Goal: Complete application form: Complete application form

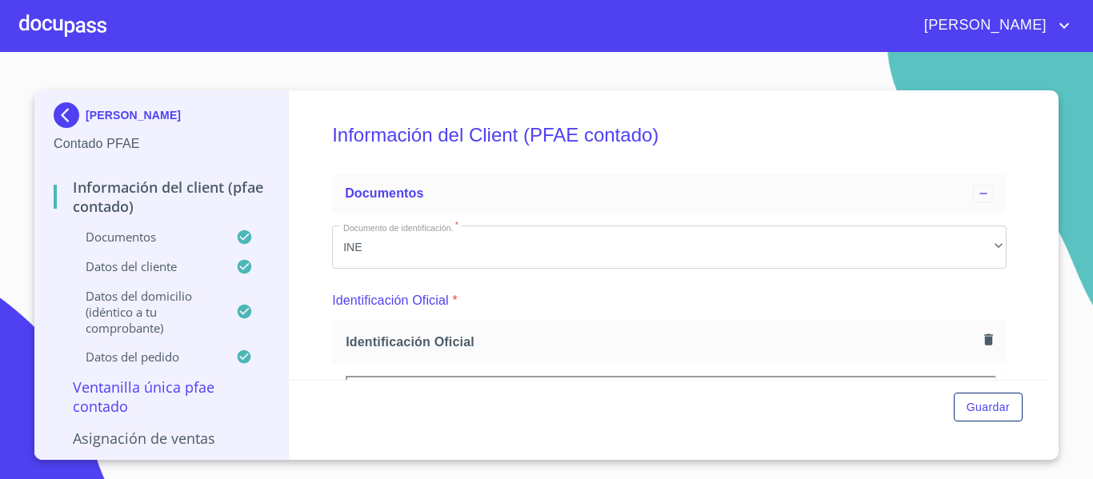
scroll to position [80, 0]
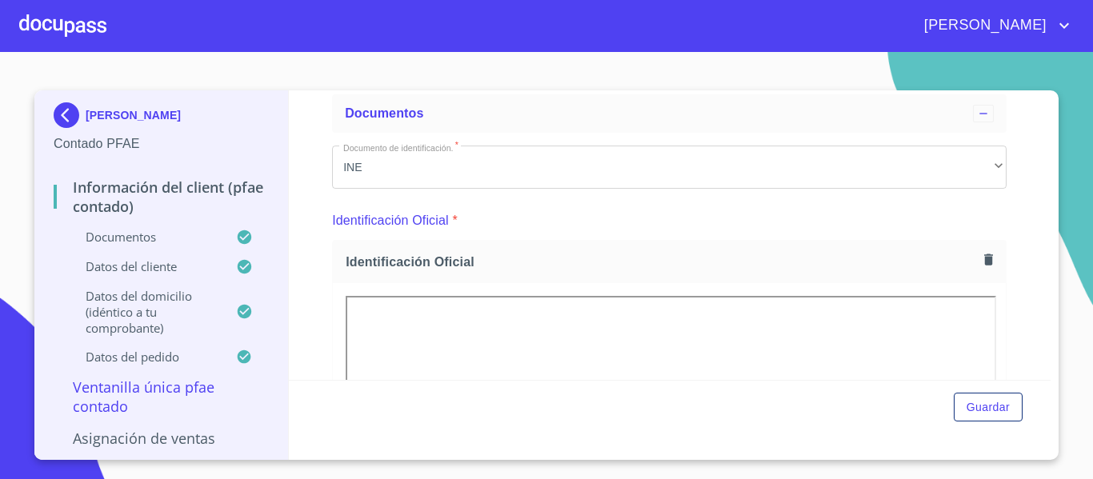
click at [66, 27] on div at bounding box center [62, 25] width 87 height 51
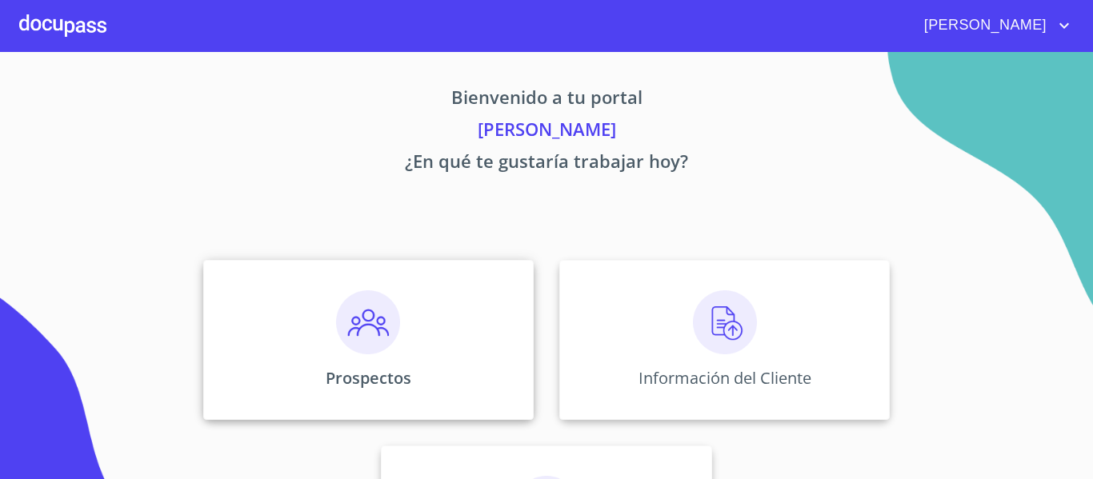
click at [315, 364] on div "Prospectos" at bounding box center [368, 340] width 331 height 160
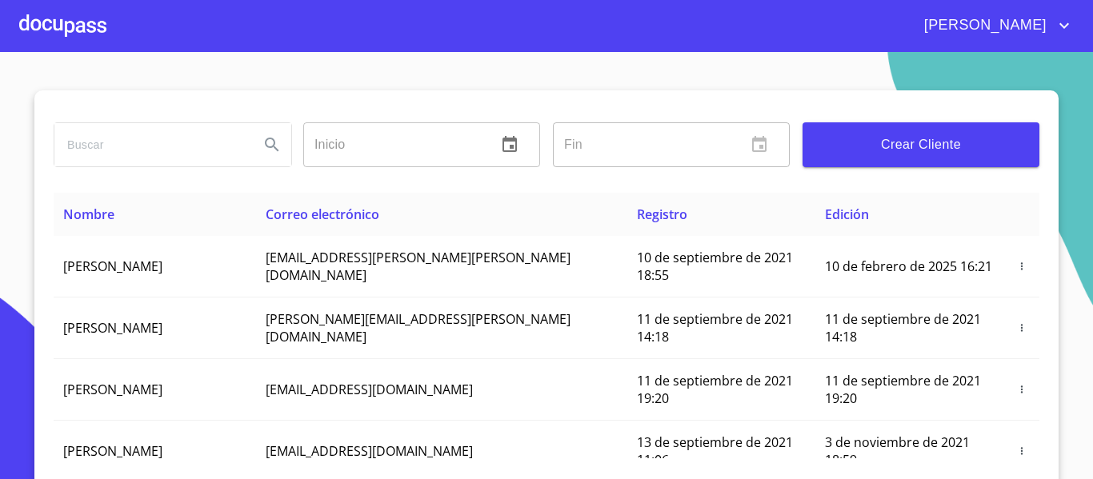
click at [234, 149] on input "search" at bounding box center [150, 144] width 192 height 43
type input "h"
type input "HANCAR"
click at [266, 139] on icon "Search" at bounding box center [272, 145] width 14 height 14
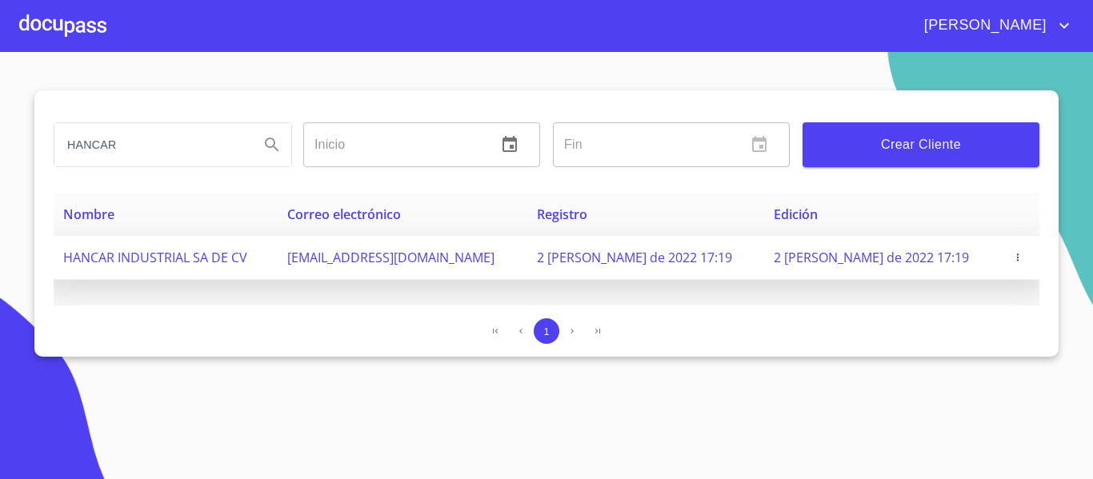
click at [1013, 261] on icon "button" at bounding box center [1018, 257] width 11 height 11
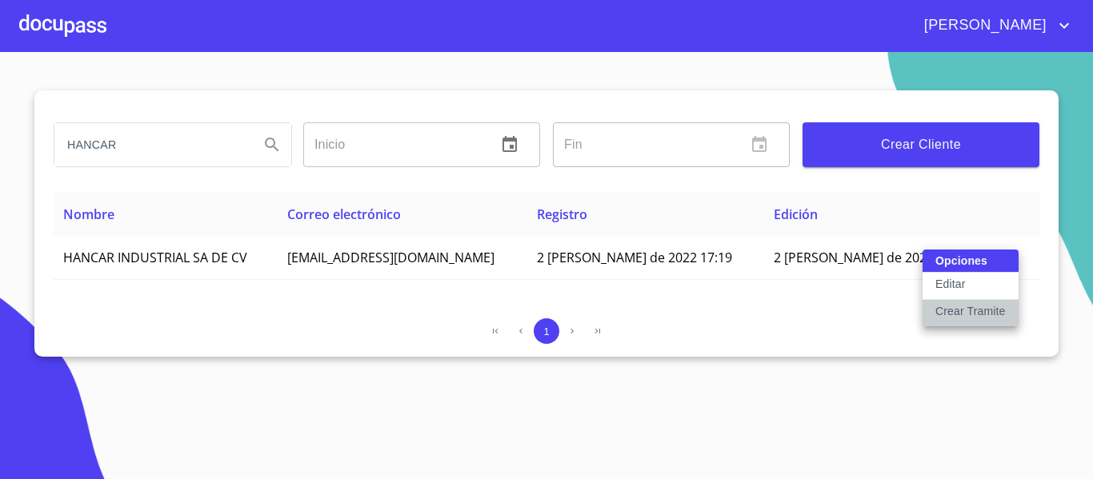
click at [949, 311] on p "Crear Tramite" at bounding box center [971, 311] width 70 height 16
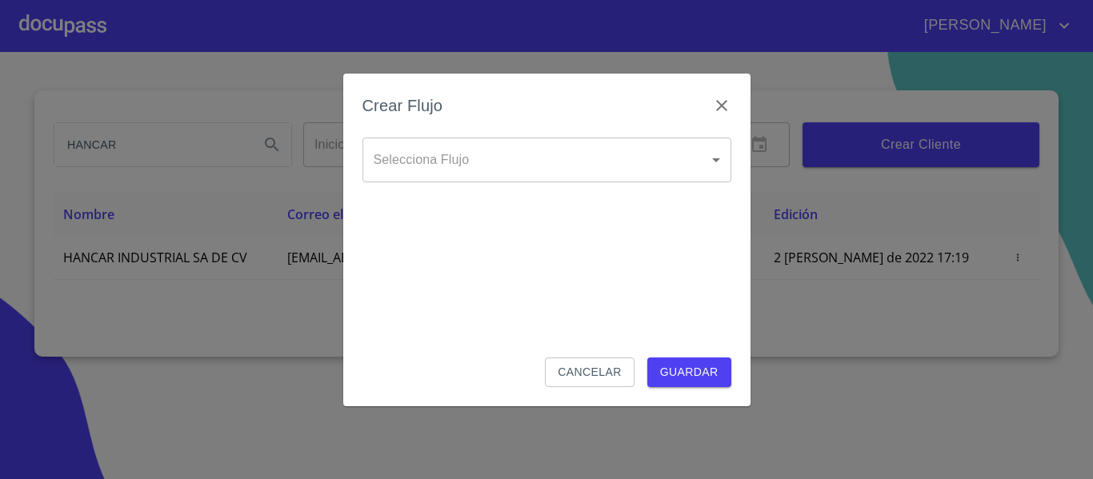
click at [646, 168] on body "JUAN HANCAR Inicio ​ Fin ​ Crear Cliente Nombre Correo electrónico Registro Edi…" at bounding box center [546, 239] width 1093 height 479
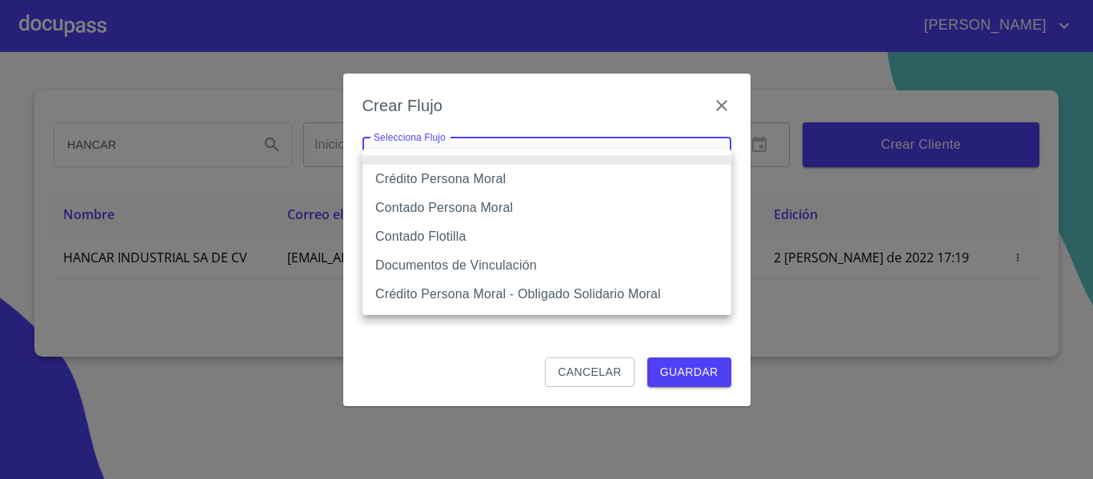
click at [449, 178] on li "Crédito Persona Moral" at bounding box center [547, 179] width 369 height 29
type input "614ae8207e49d67341f8d0cd"
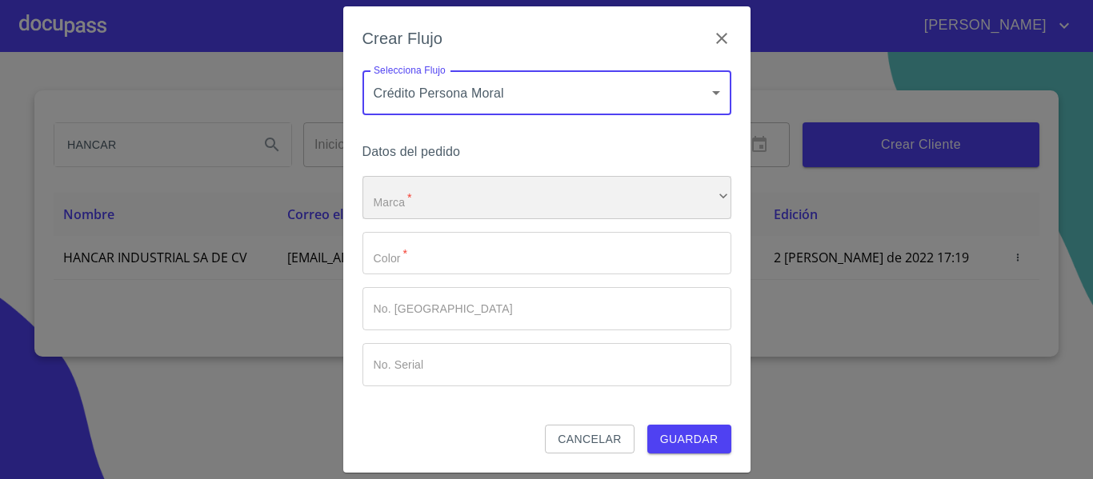
click at [419, 207] on div "​" at bounding box center [547, 197] width 369 height 43
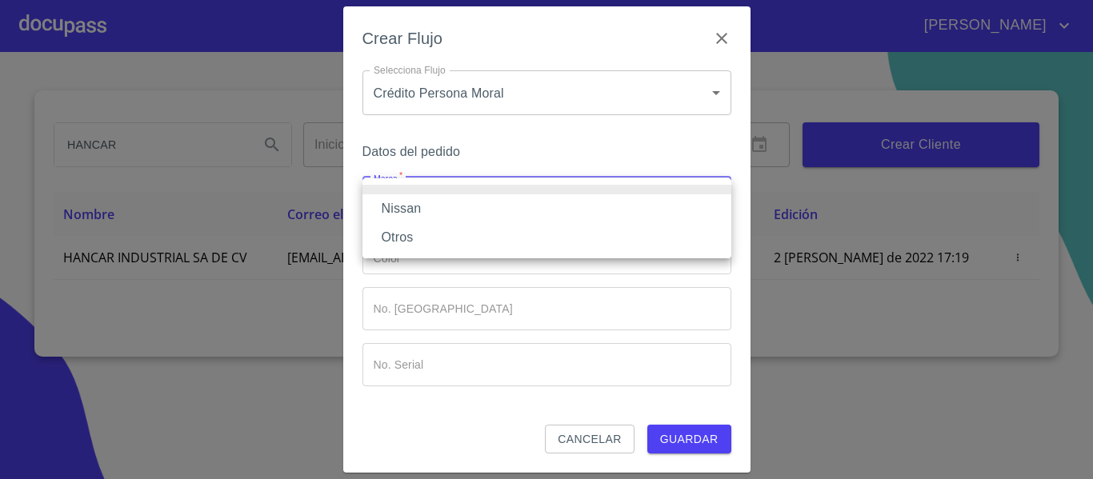
click at [411, 211] on li "Nissan" at bounding box center [547, 209] width 369 height 29
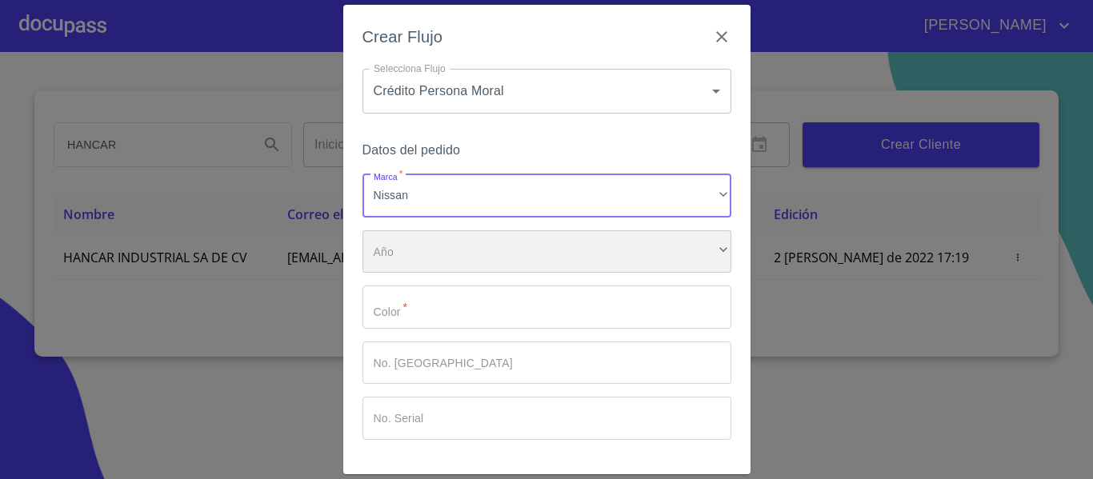
click at [415, 247] on div "​" at bounding box center [547, 252] width 369 height 43
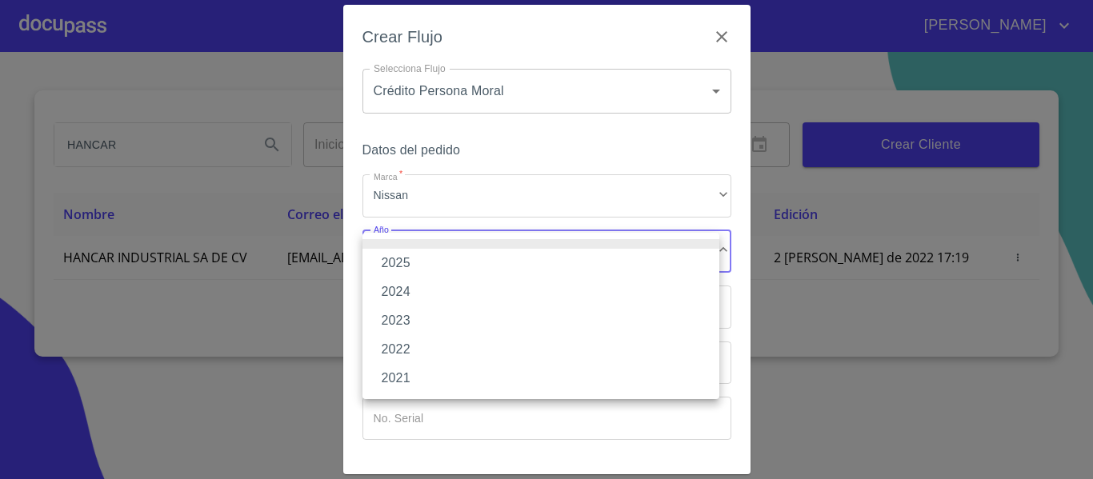
click at [406, 262] on li "2025" at bounding box center [541, 263] width 357 height 29
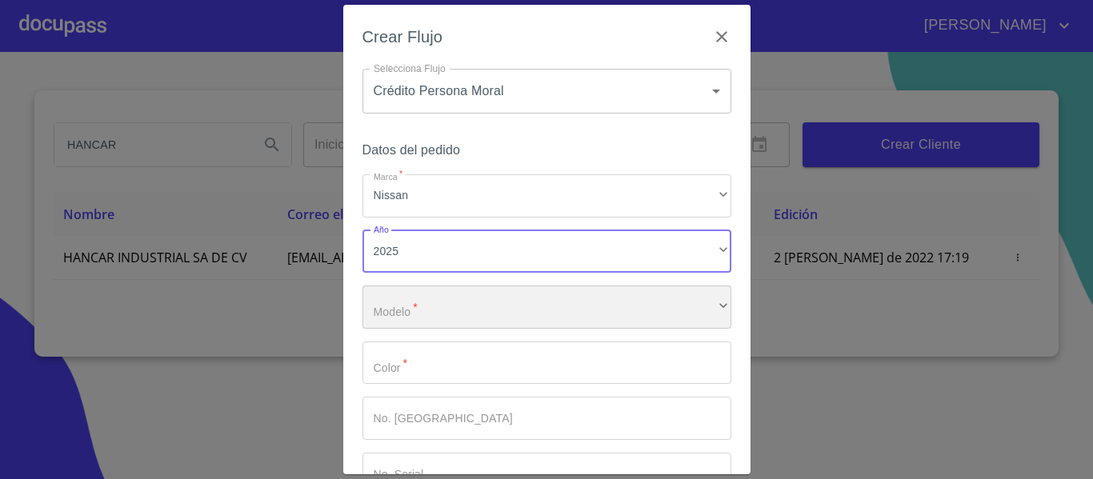
click at [439, 303] on div "​" at bounding box center [547, 307] width 369 height 43
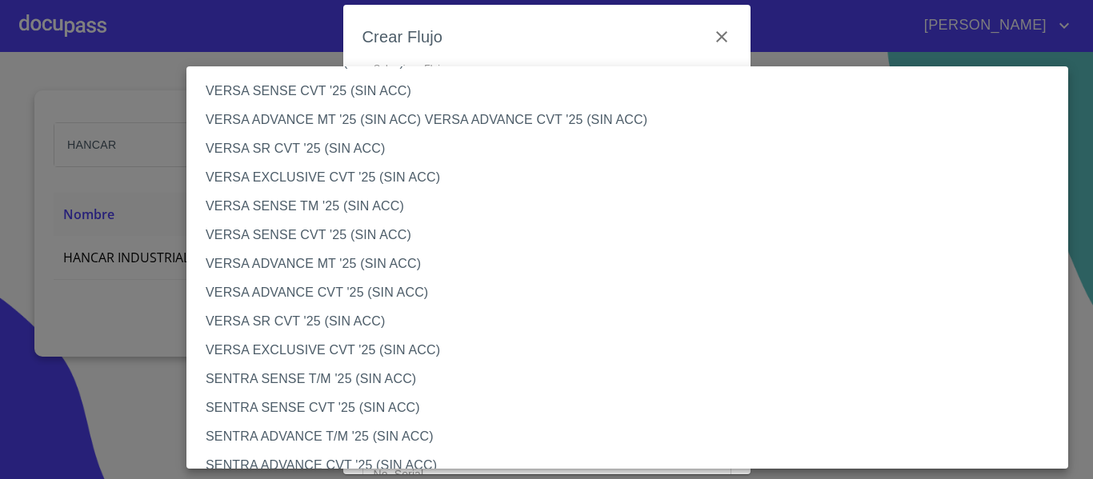
scroll to position [640, 0]
click at [311, 206] on li "VERSA SENSE TM '25 (SIN ACC)" at bounding box center [634, 205] width 894 height 29
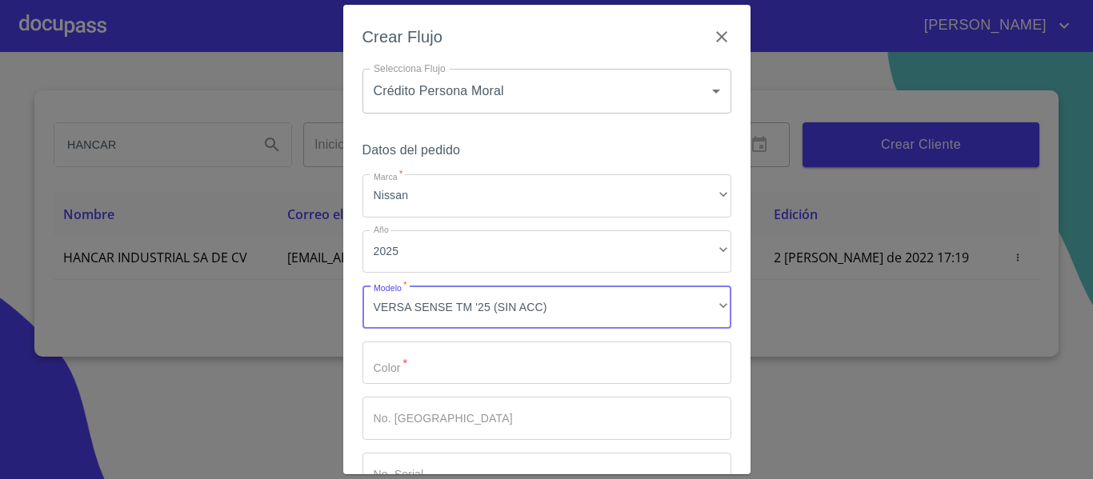
click at [439, 365] on input "Marca   *" at bounding box center [547, 363] width 369 height 43
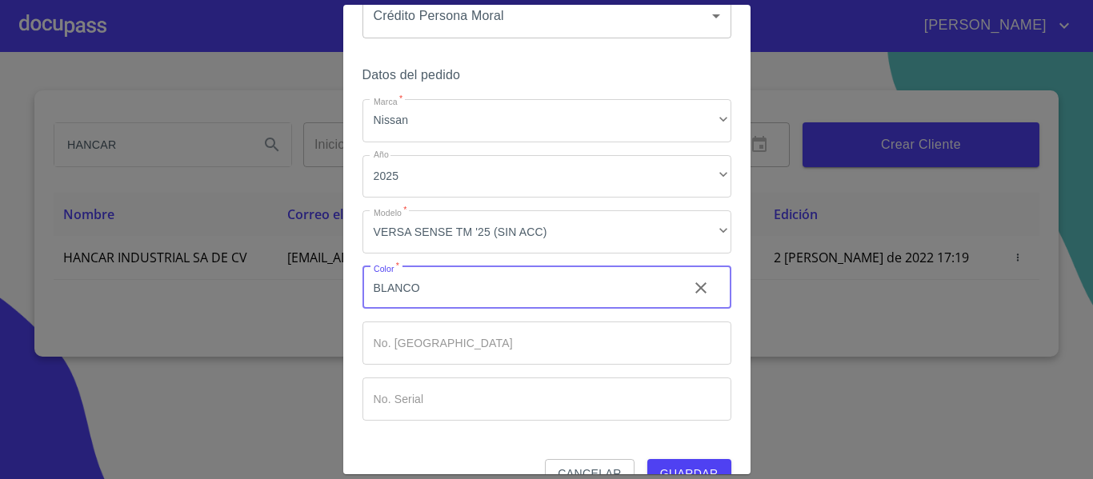
scroll to position [108, 0]
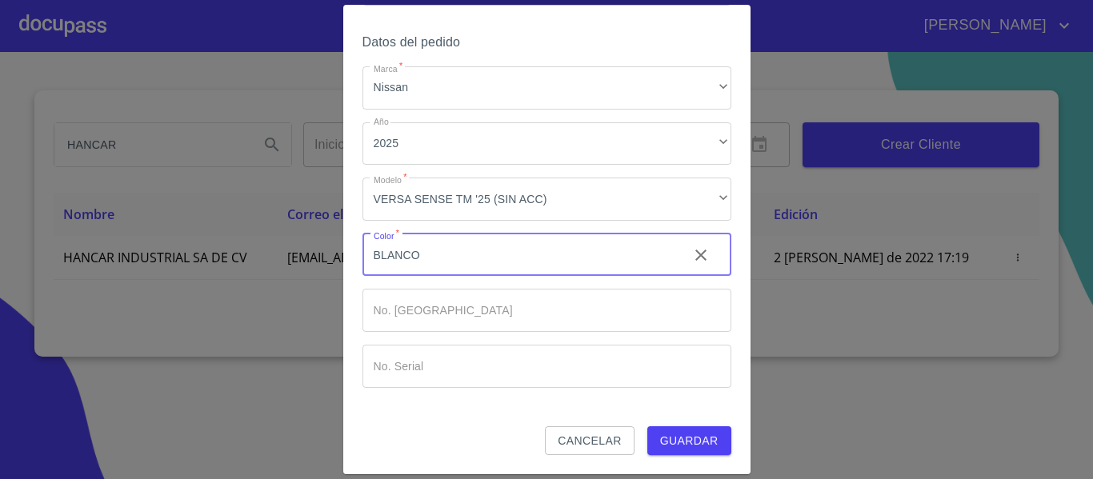
type input "BLANCO"
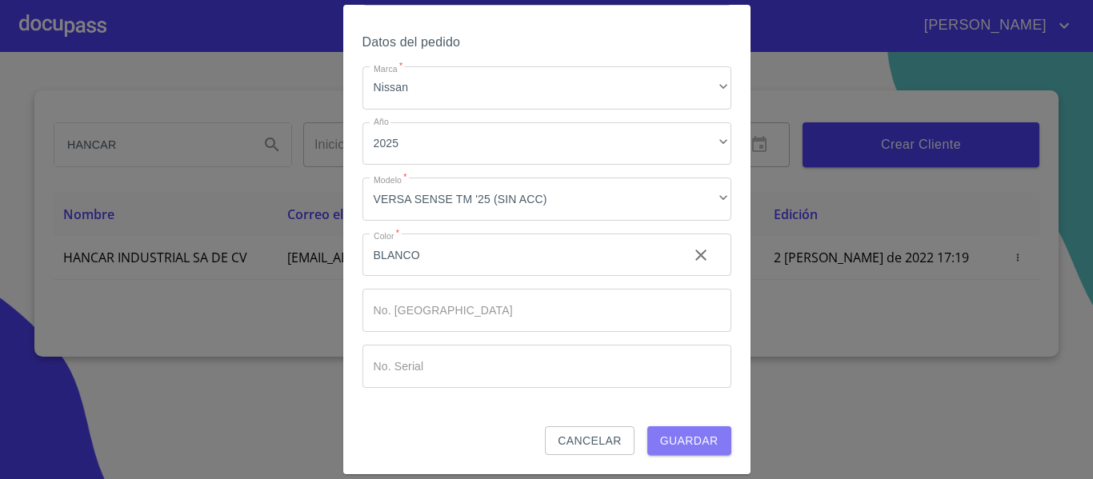
click at [660, 451] on span "Guardar" at bounding box center [689, 441] width 58 height 20
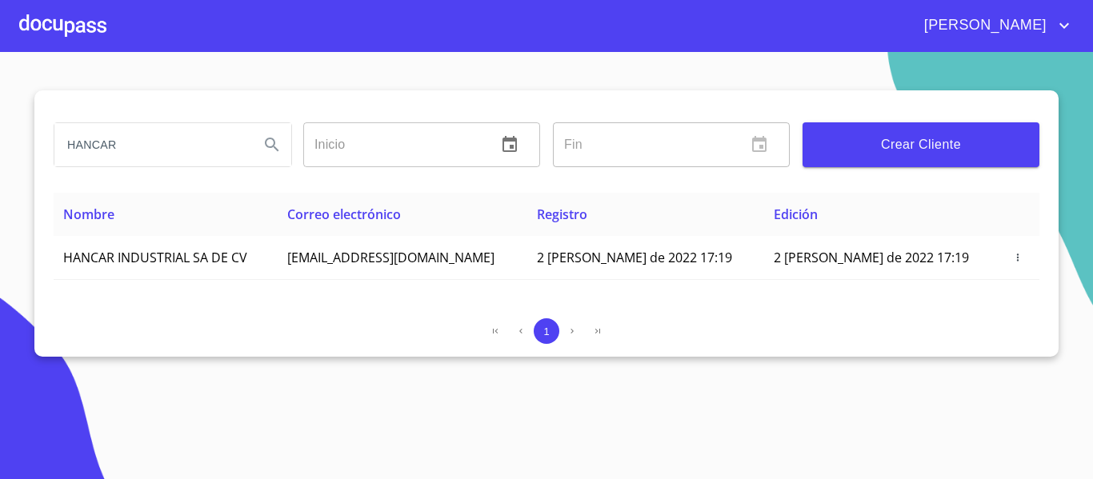
drag, startPoint x: 121, startPoint y: 145, endPoint x: 50, endPoint y: 145, distance: 70.4
click at [50, 145] on div "HANCAR" at bounding box center [172, 145] width 250 height 58
click at [78, 26] on div at bounding box center [62, 25] width 87 height 51
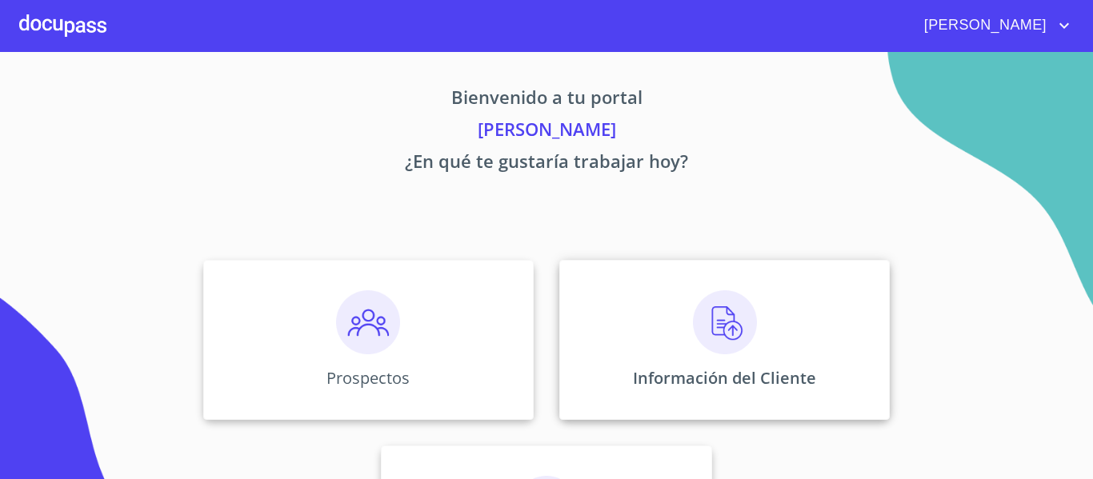
click at [622, 312] on div "Información del Cliente" at bounding box center [725, 340] width 331 height 160
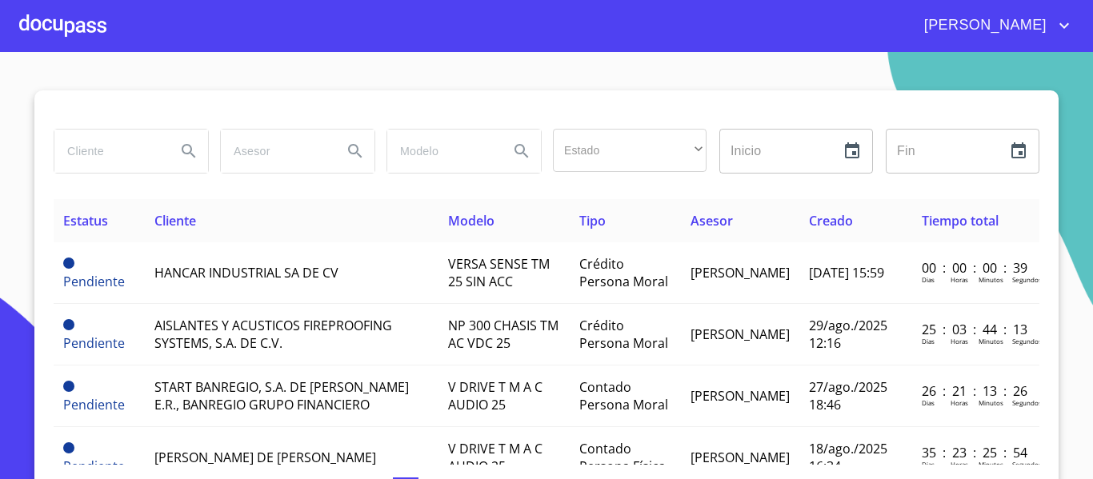
paste input "HANCAR"
type input "HANCAR"
click at [182, 150] on icon "Search" at bounding box center [189, 151] width 14 height 14
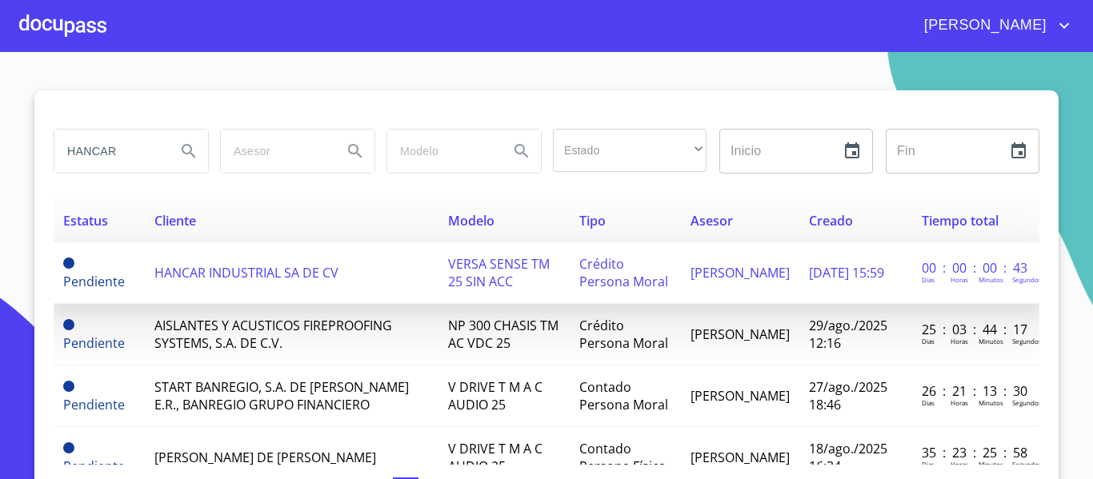
click at [170, 275] on span "HANCAR INDUSTRIAL SA DE CV" at bounding box center [246, 273] width 184 height 18
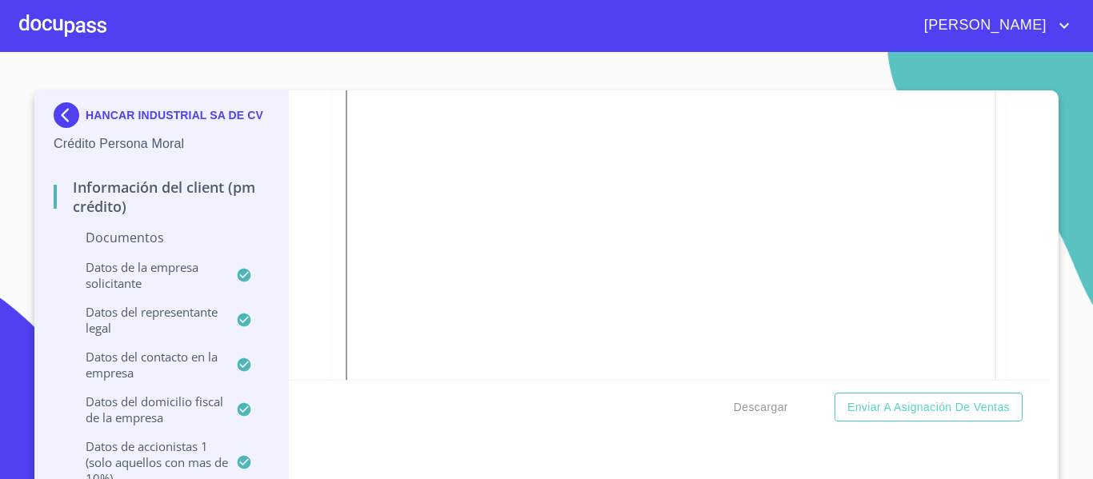
scroll to position [320, 0]
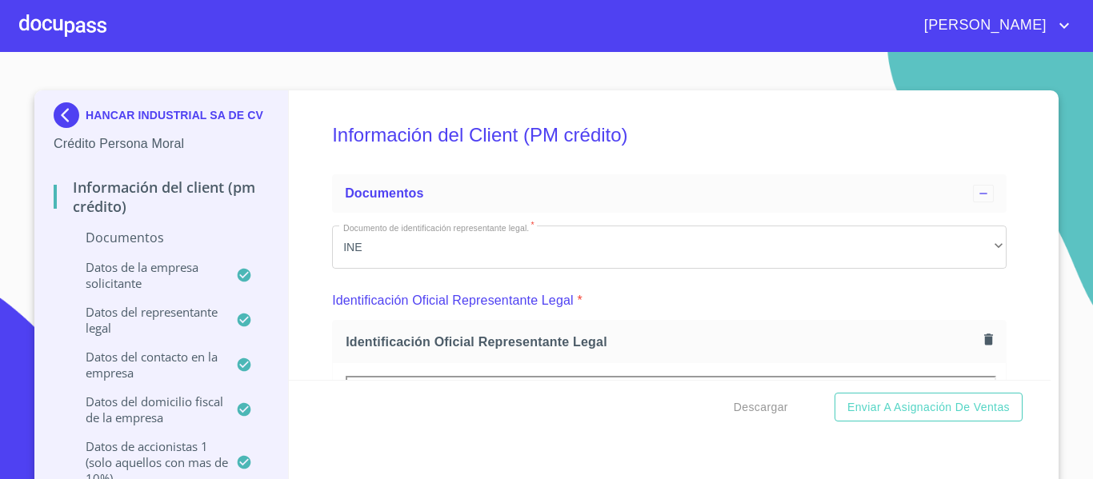
scroll to position [320, 0]
